Goal: Transaction & Acquisition: Purchase product/service

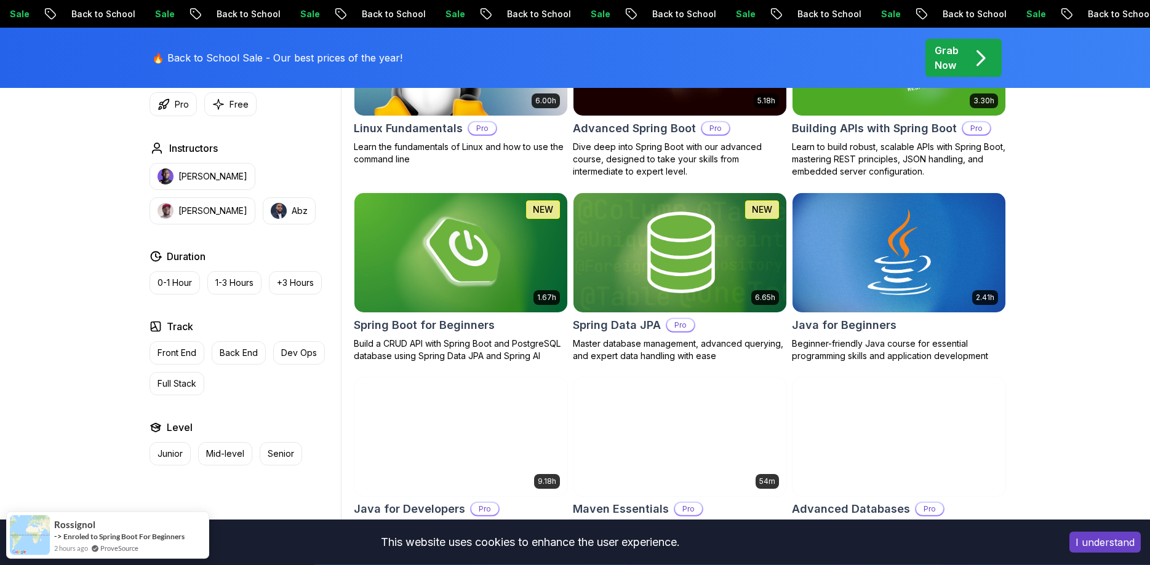
scroll to position [314, 0]
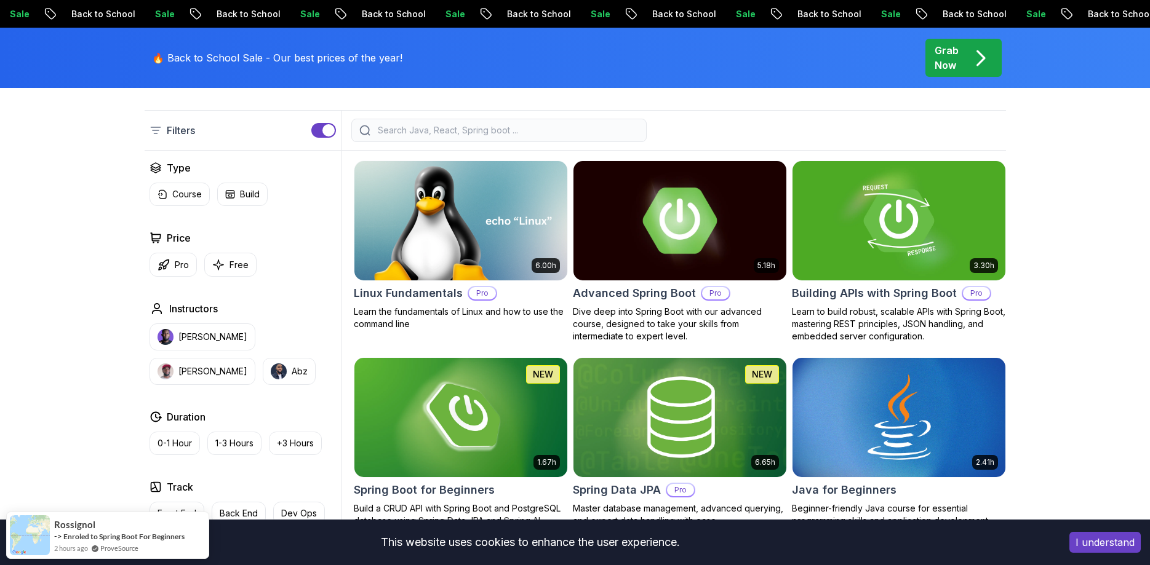
click at [658, 233] on img at bounding box center [679, 220] width 223 height 125
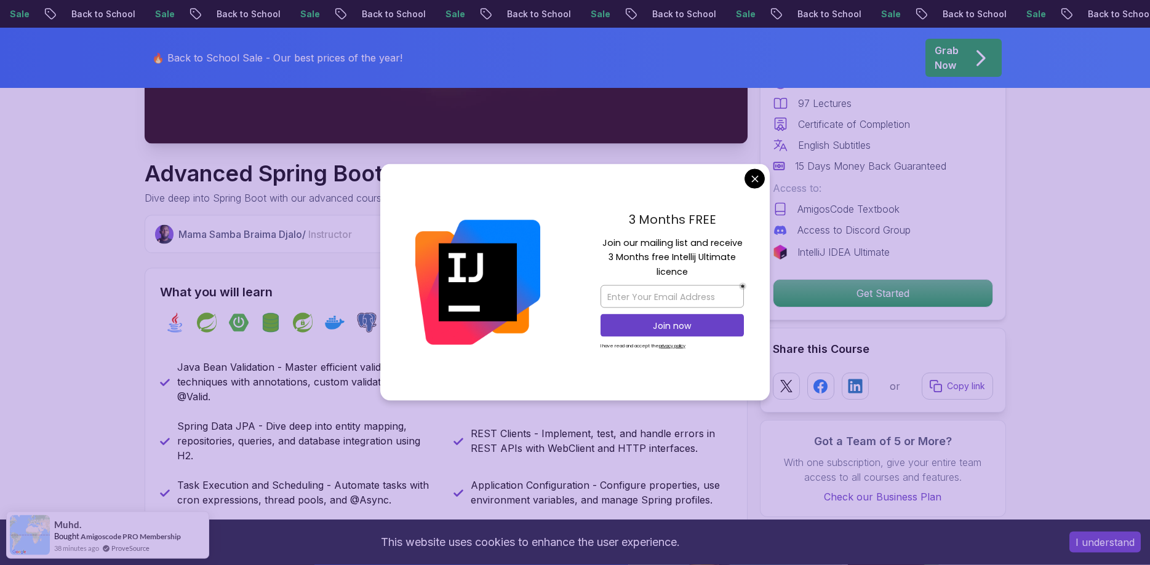
scroll to position [377, 0]
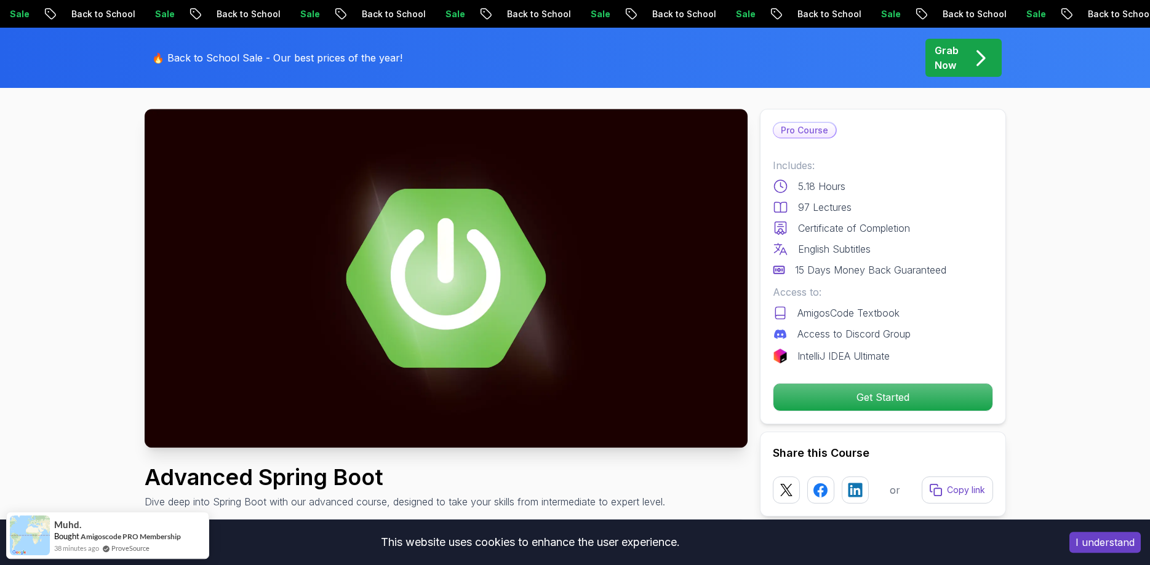
scroll to position [0, 0]
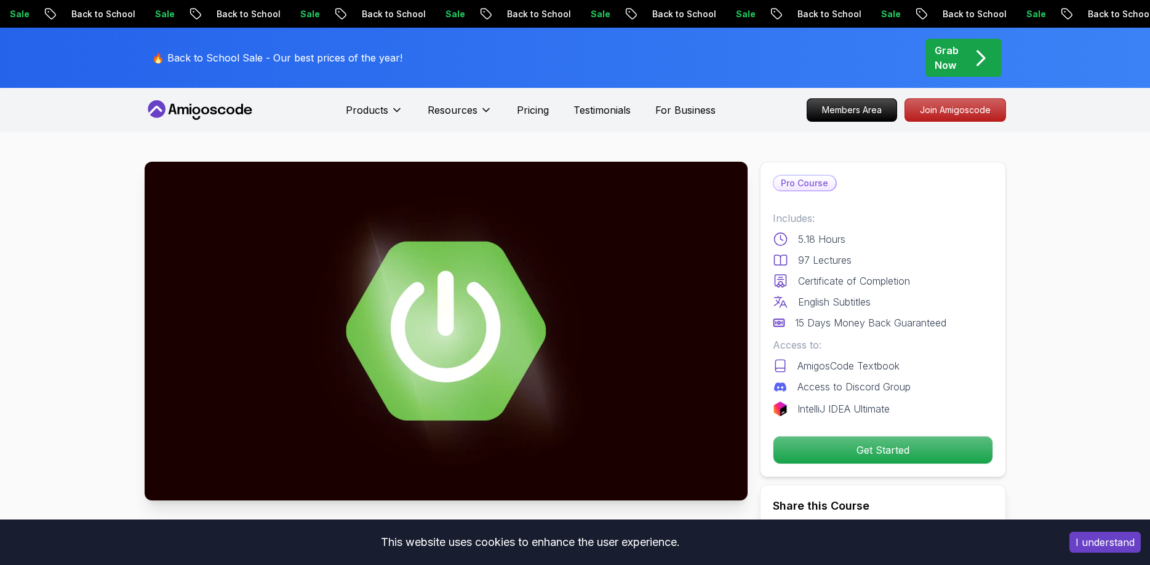
click at [962, 63] on div "Grab Now" at bounding box center [964, 58] width 58 height 30
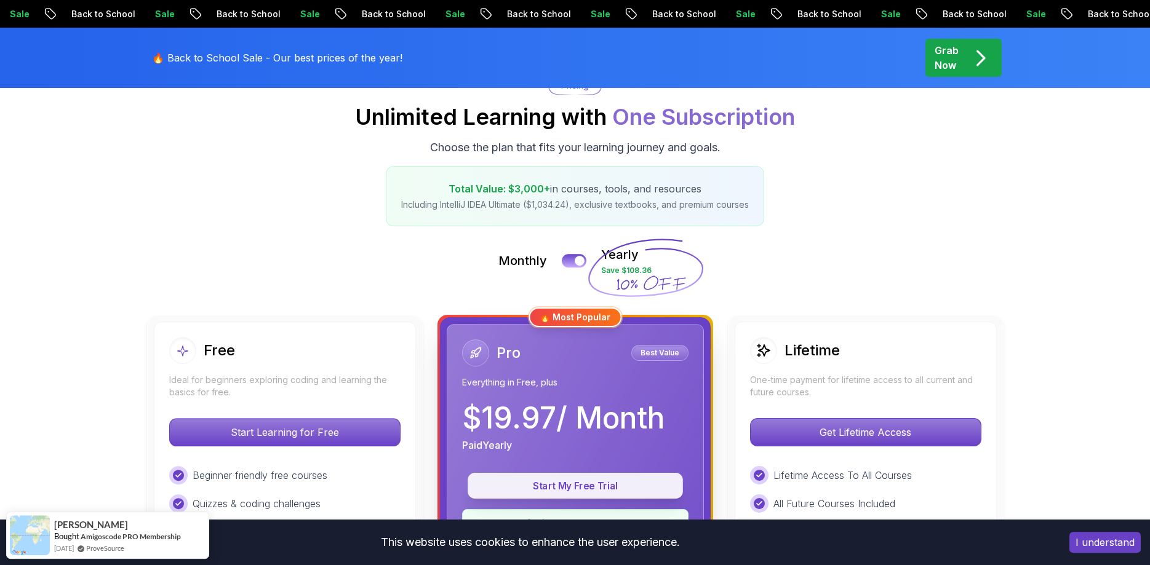
scroll to position [126, 0]
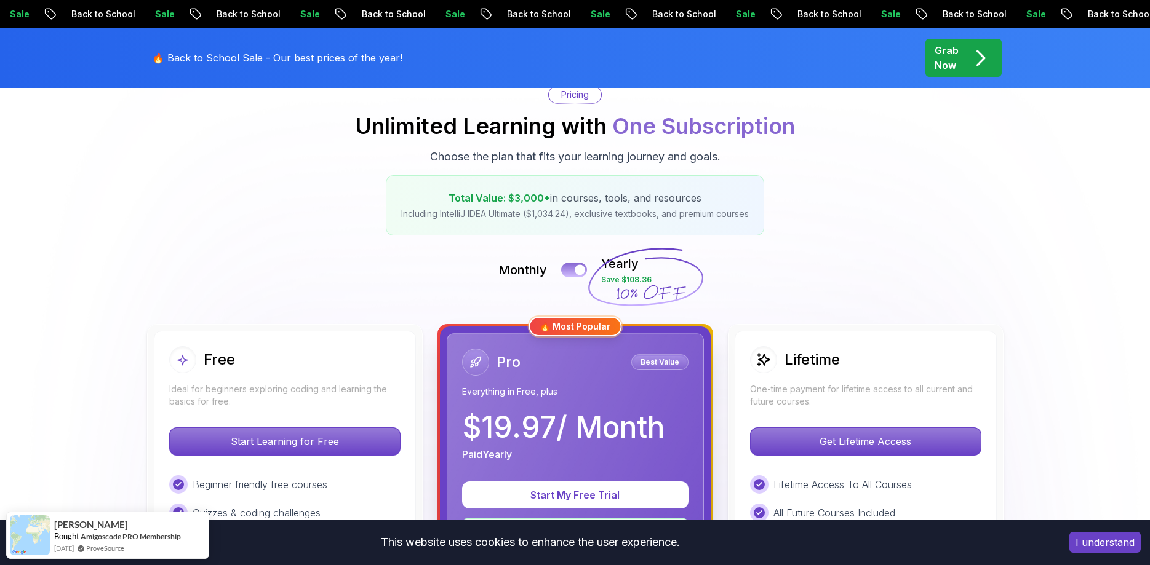
click at [575, 271] on button at bounding box center [574, 270] width 26 height 14
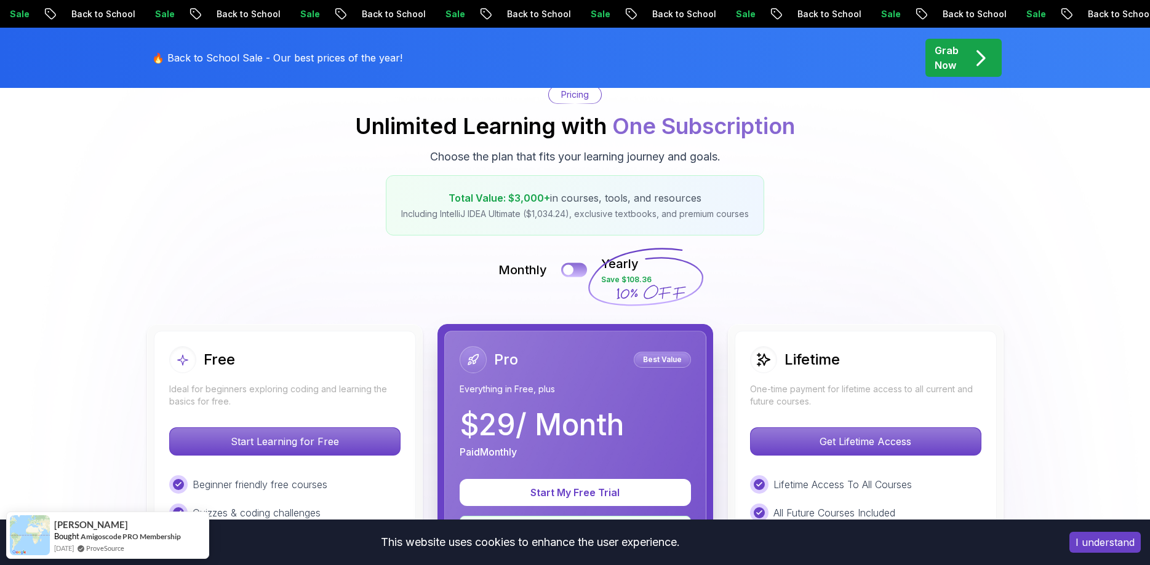
click at [575, 271] on button at bounding box center [574, 270] width 26 height 14
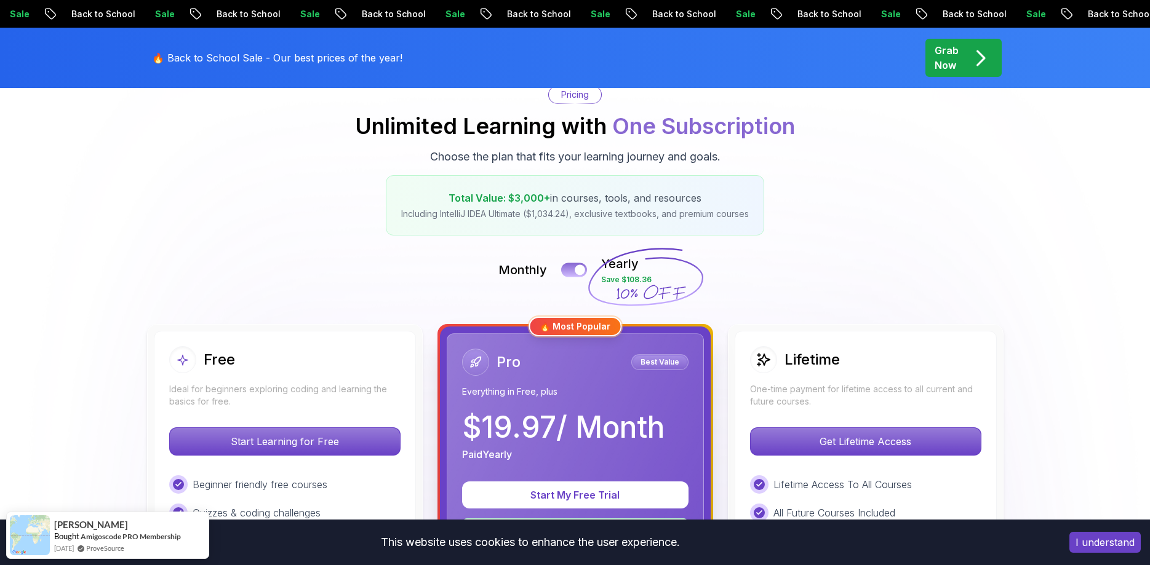
click at [575, 271] on button at bounding box center [574, 270] width 26 height 14
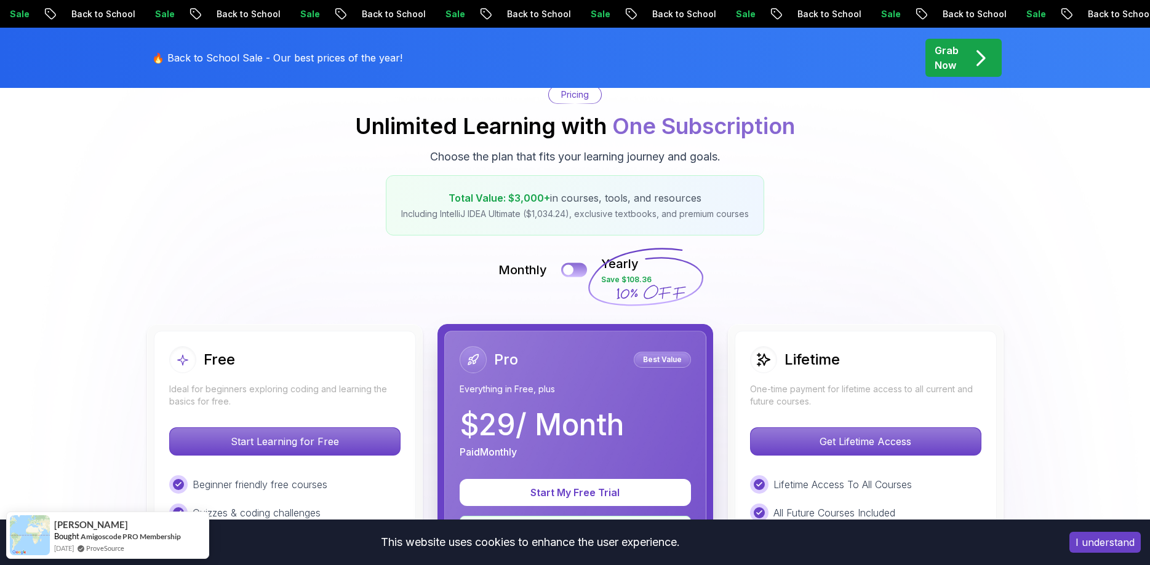
click at [575, 271] on button at bounding box center [574, 270] width 26 height 14
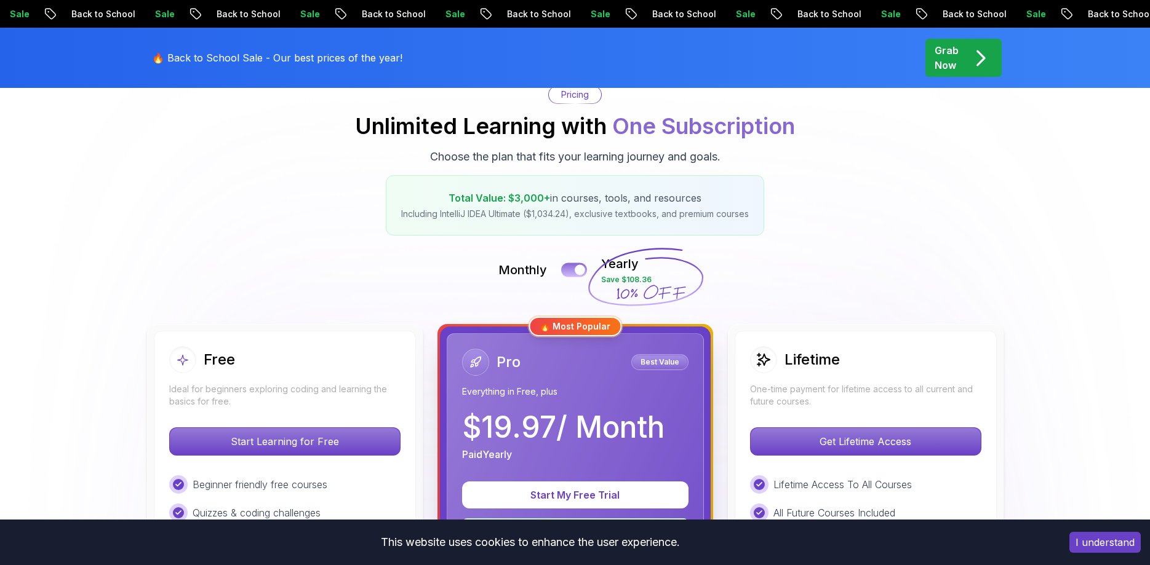
click at [575, 271] on button at bounding box center [574, 270] width 26 height 14
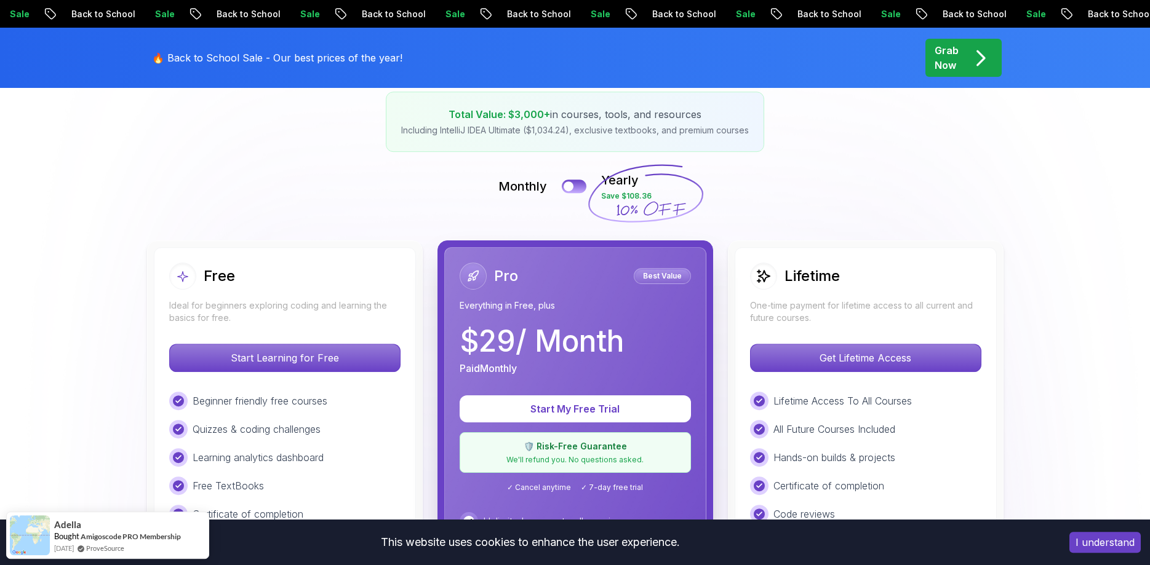
scroll to position [188, 0]
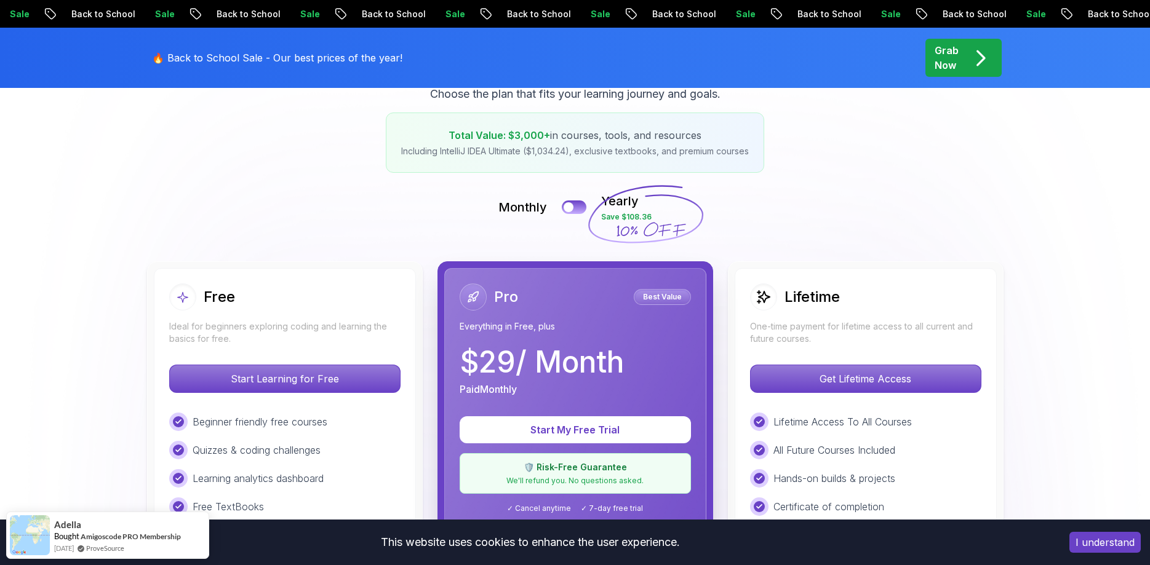
click at [798, 299] on h2 "Lifetime" at bounding box center [811, 297] width 55 height 20
click at [757, 277] on div "Lifetime One-time payment for lifetime access to all current and future courses…" at bounding box center [866, 550] width 262 height 565
click at [757, 295] on icon at bounding box center [764, 297] width 14 height 14
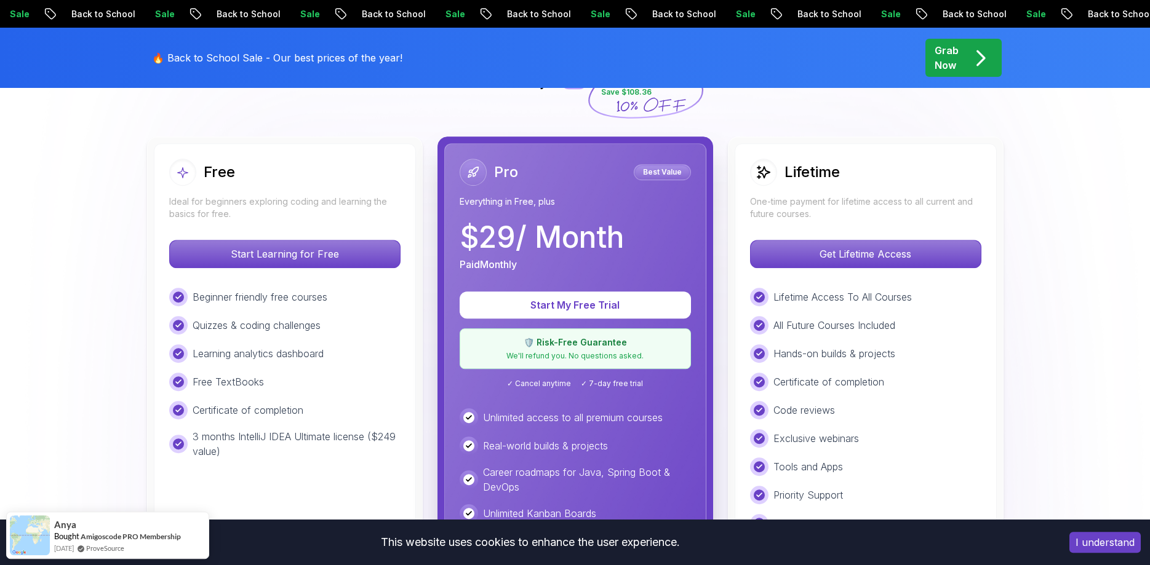
scroll to position [314, 0]
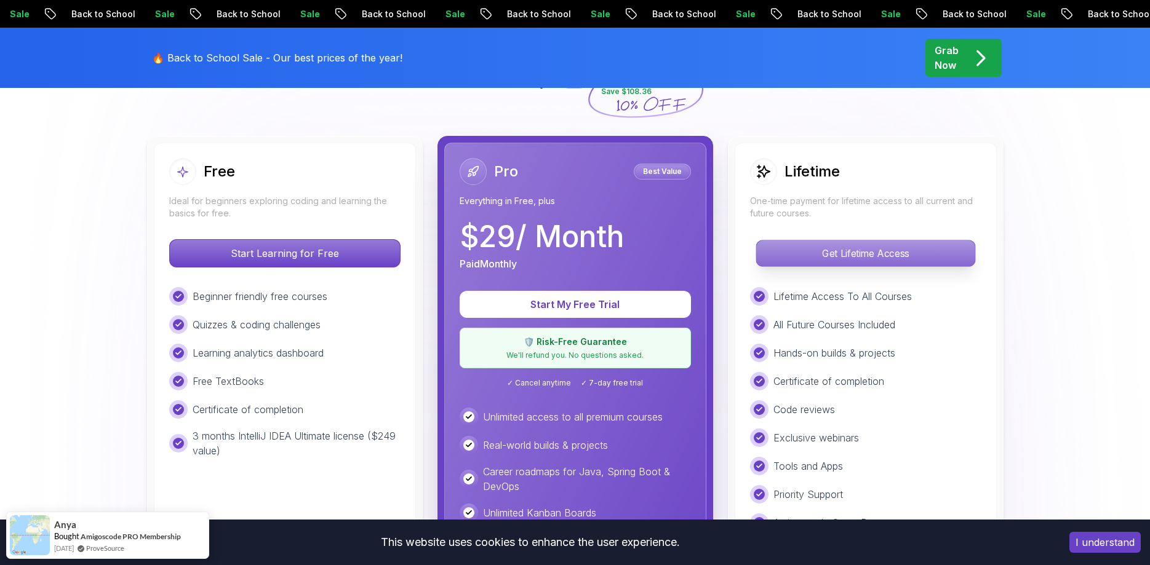
click at [846, 253] on p "Get Lifetime Access" at bounding box center [865, 254] width 218 height 26
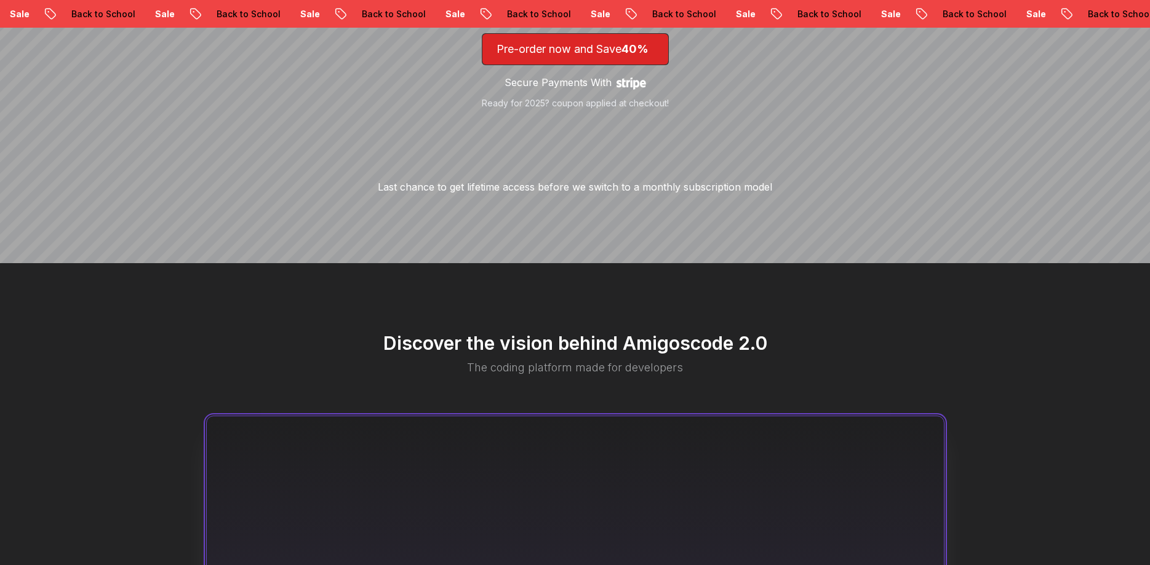
scroll to position [314, 0]
